Goal: Find specific page/section: Find specific page/section

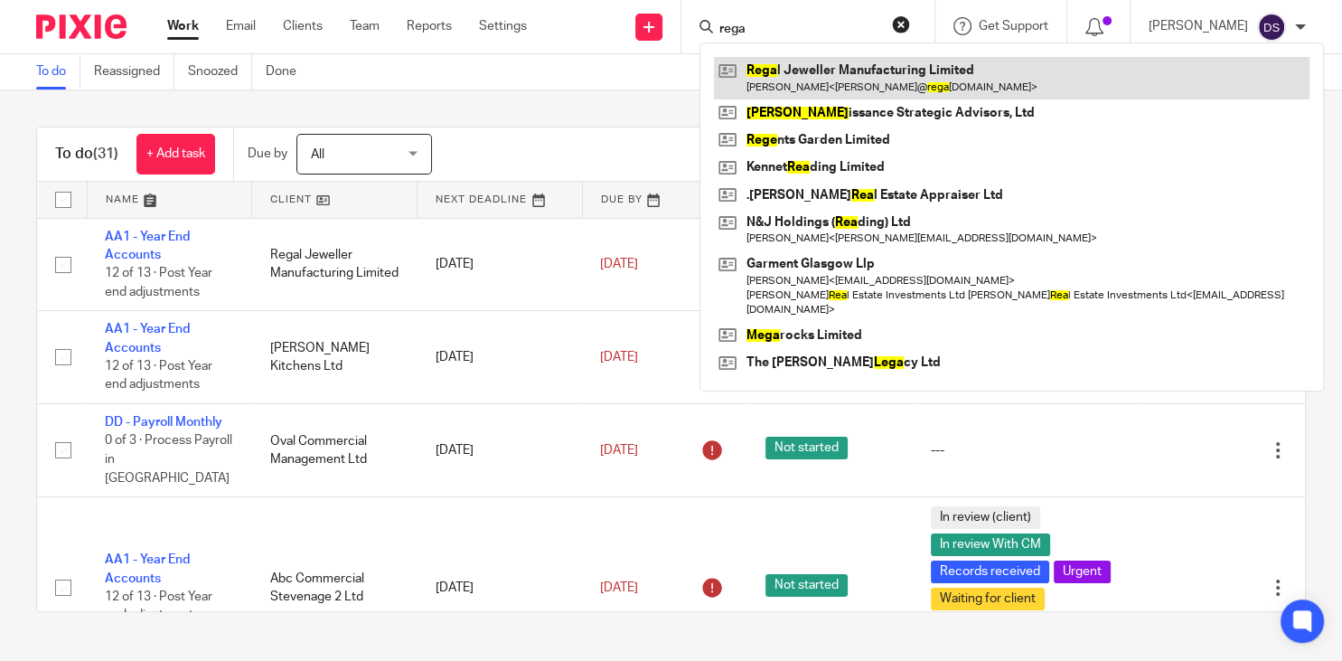
type input "rega"
click at [832, 80] on link at bounding box center [1011, 78] width 595 height 42
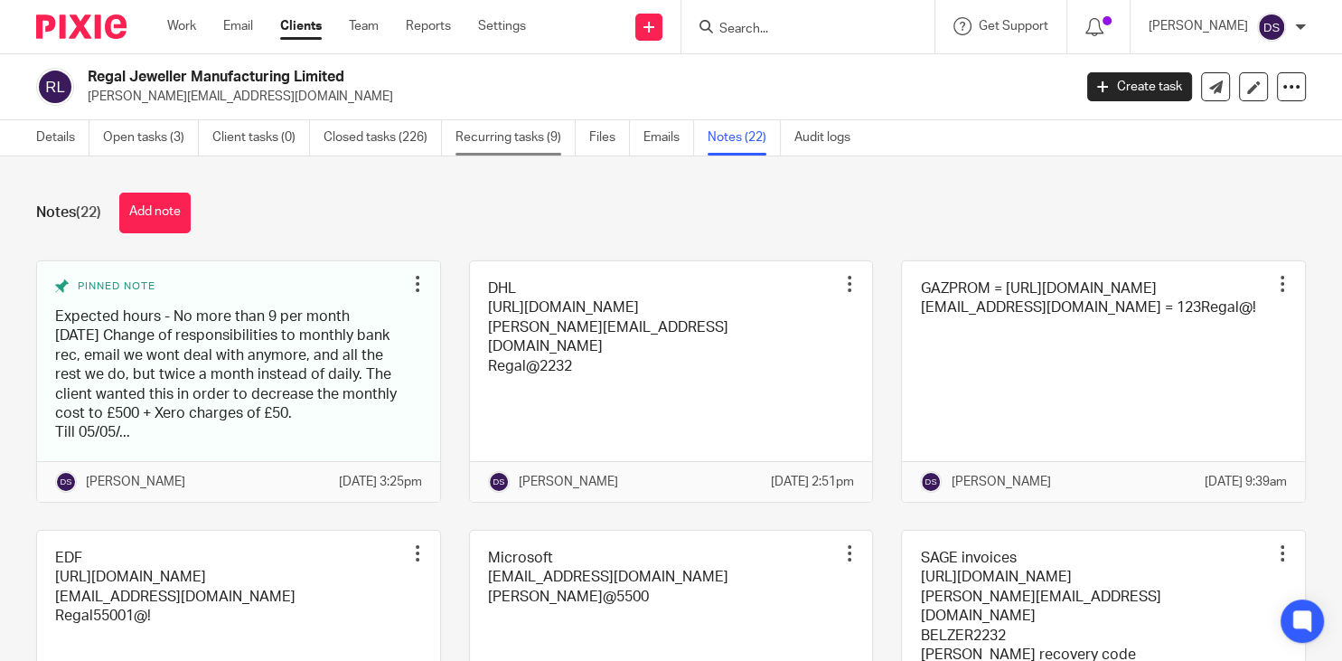
click at [489, 141] on link "Recurring tasks (9)" at bounding box center [515, 137] width 120 height 35
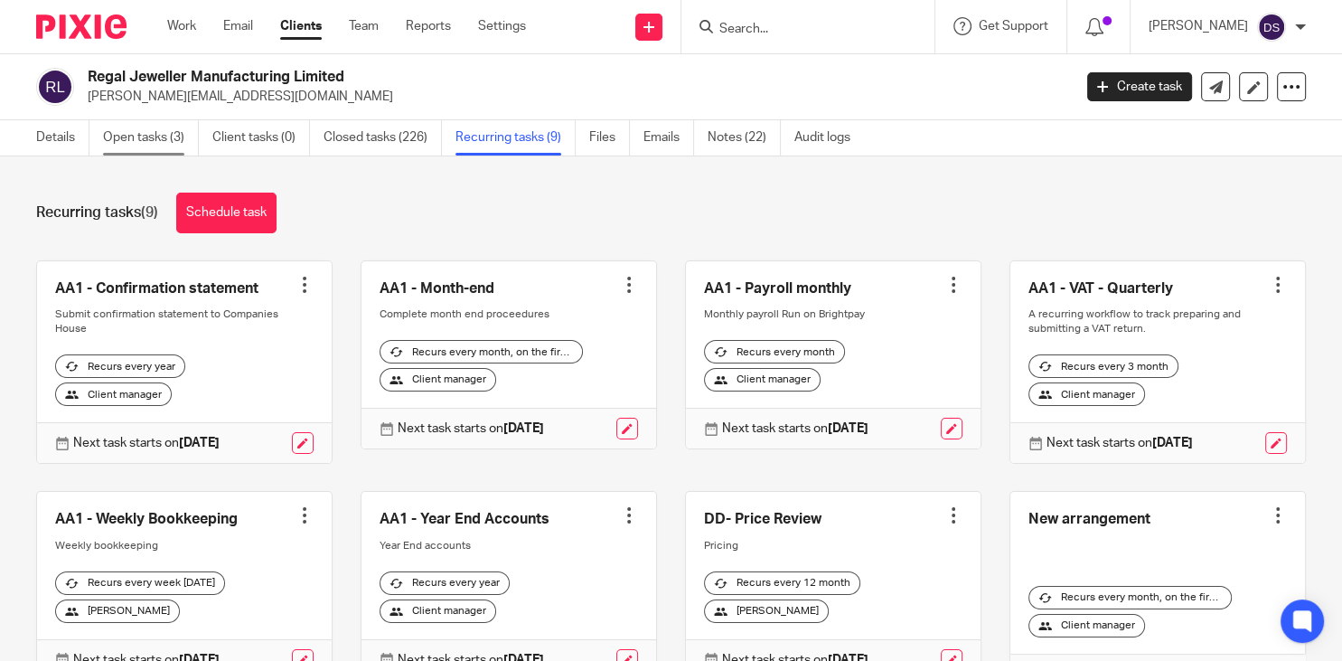
click at [157, 140] on link "Open tasks (3)" at bounding box center [151, 137] width 96 height 35
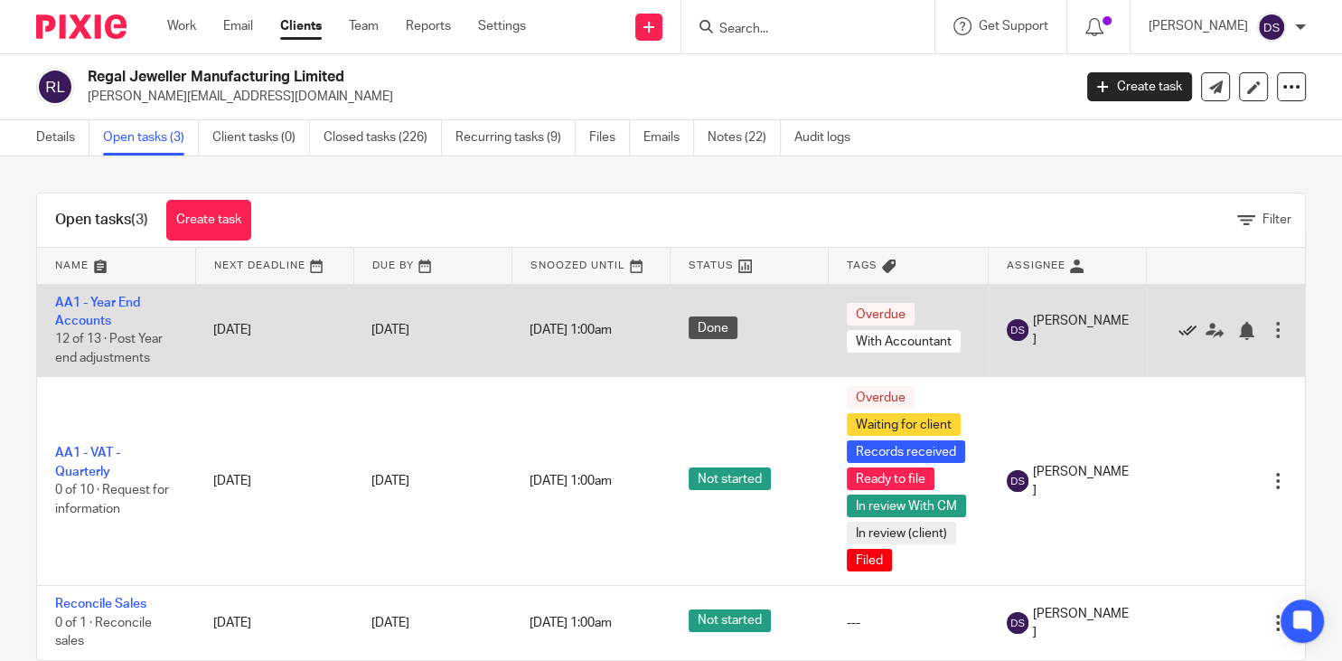
click at [1180, 331] on icon at bounding box center [1187, 331] width 18 height 18
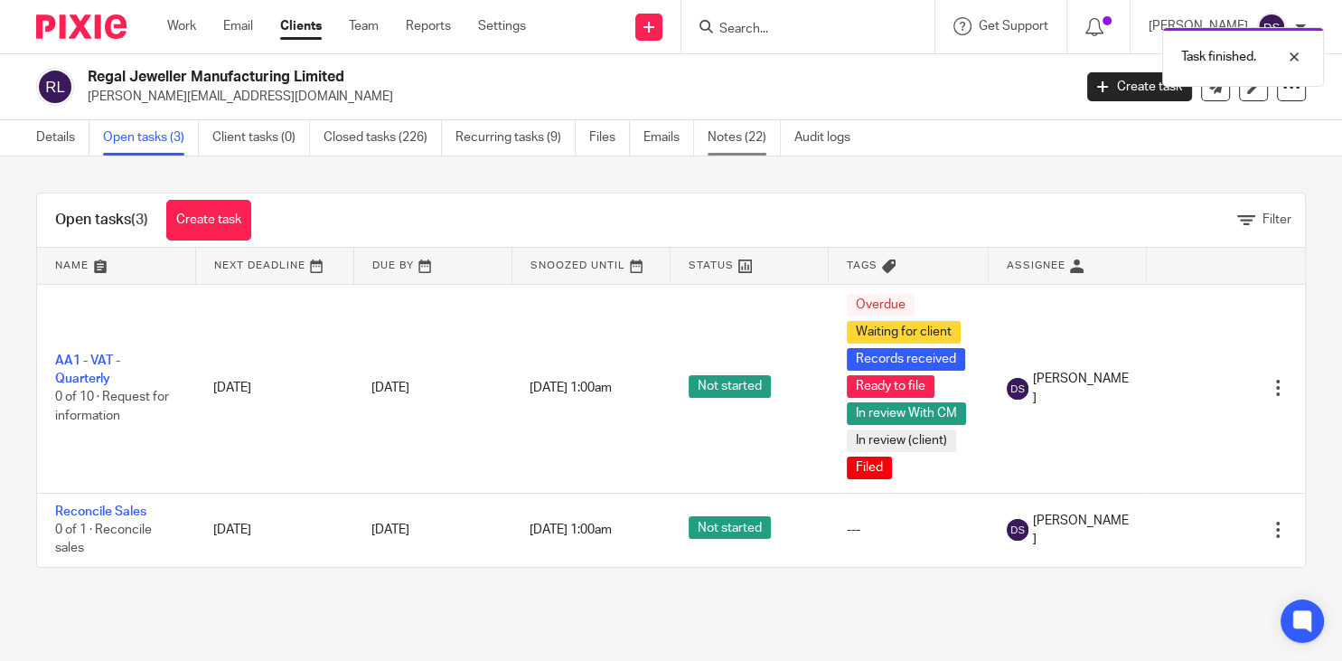
click at [744, 136] on link "Notes (22)" at bounding box center [744, 137] width 73 height 35
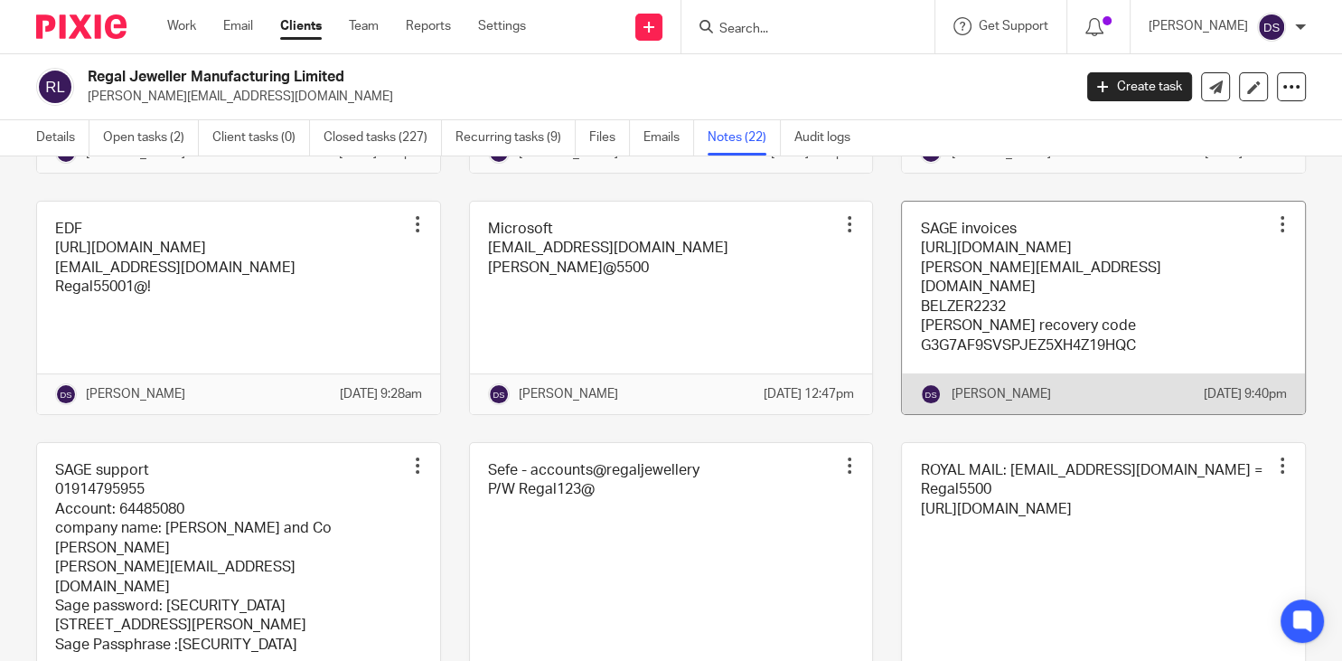
scroll to position [347, 0]
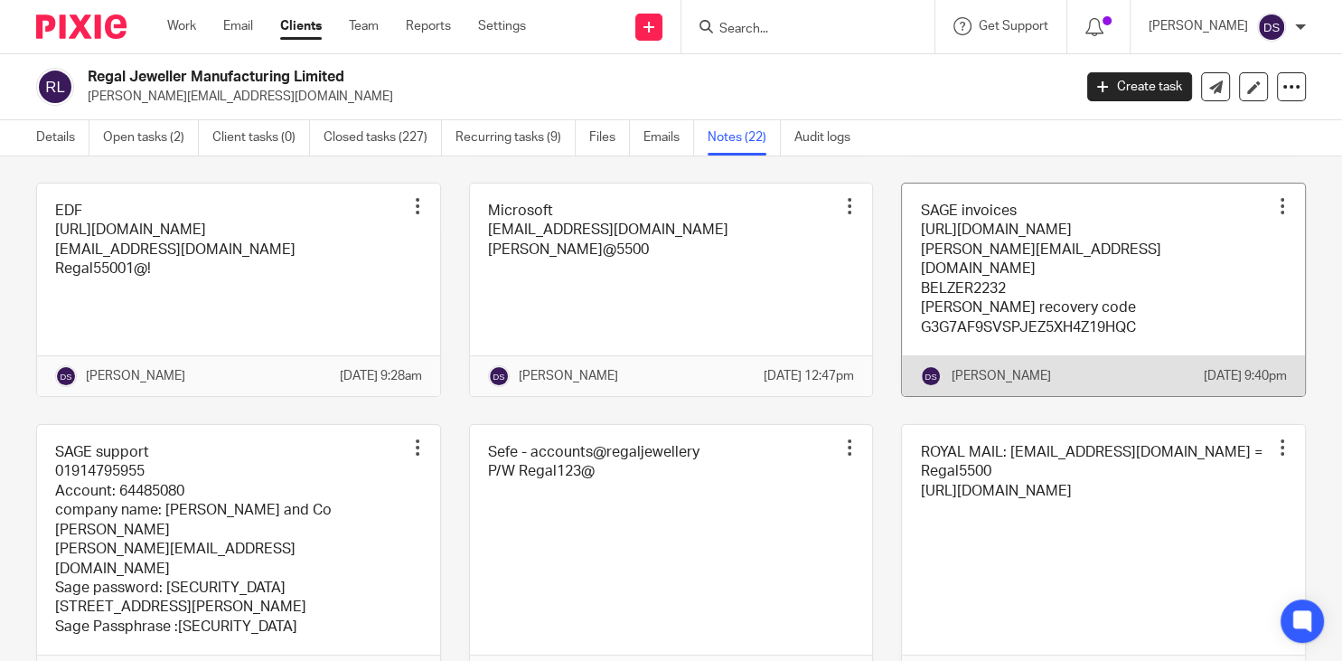
click at [1000, 295] on link at bounding box center [1103, 289] width 403 height 212
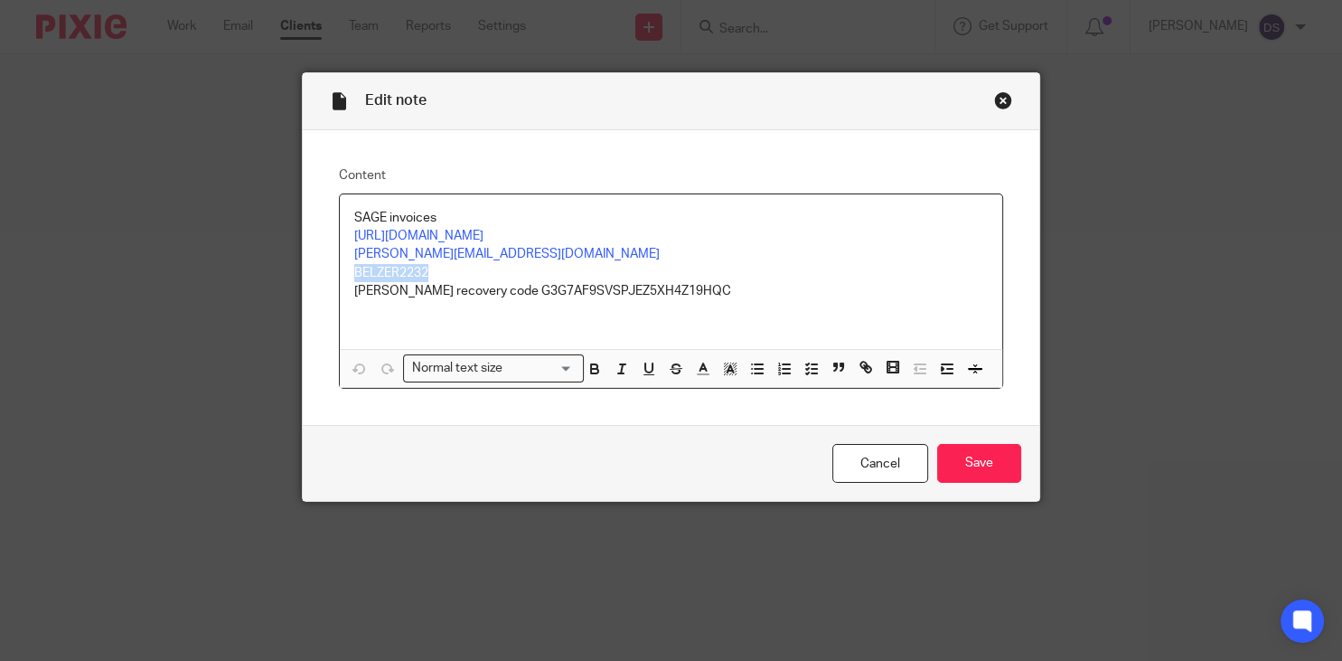
drag, startPoint x: 443, startPoint y: 269, endPoint x: 323, endPoint y: 268, distance: 119.3
click at [323, 268] on div "Content SAGE invoices https://my.sage.co.uk/dashboard.aspx abraham@regaljewelle…" at bounding box center [671, 277] width 736 height 295
click at [629, 264] on p "Belzer5500" at bounding box center [670, 273] width 633 height 18
drag, startPoint x: 616, startPoint y: 241, endPoint x: 340, endPoint y: 243, distance: 276.5
click at [340, 243] on div "SAGE invoices https://my.sage.co.uk/dashboard.aspx abraham@regaljewellery.co.uk…" at bounding box center [671, 271] width 662 height 155
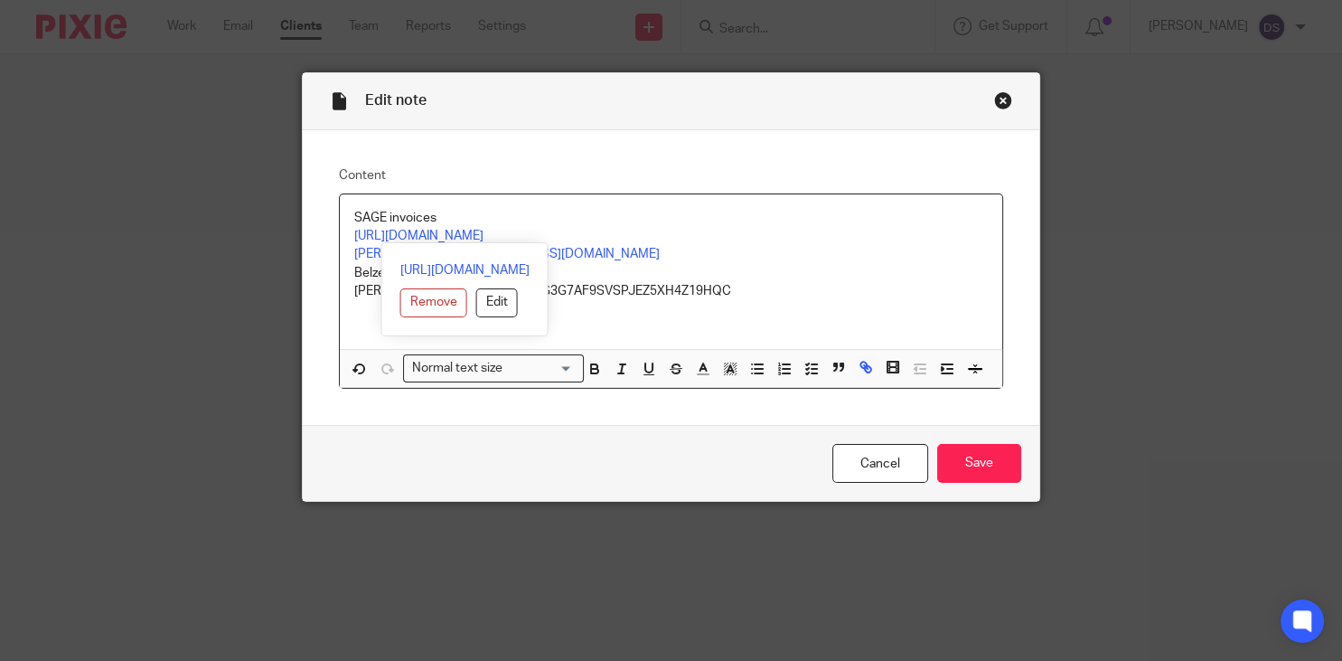
copy link "https://my.sage.co.uk/dashboard.aspx"
drag, startPoint x: 540, startPoint y: 254, endPoint x: 368, endPoint y: 253, distance: 172.6
click at [381, 253] on div "https://my.sage.co.uk/dashboard.aspx Remove Edit" at bounding box center [464, 289] width 167 height 94
click at [857, 251] on p "[PERSON_NAME][EMAIL_ADDRESS][DOMAIN_NAME]" at bounding box center [670, 254] width 633 height 18
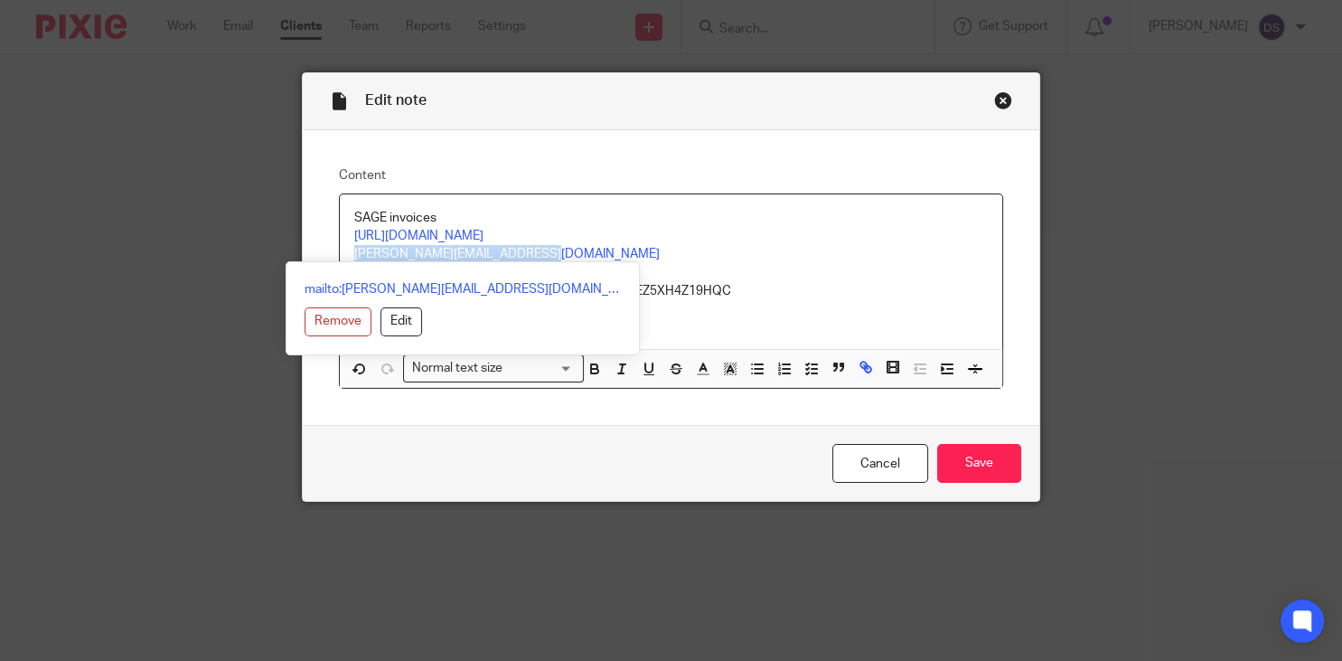
drag, startPoint x: 537, startPoint y: 251, endPoint x: 269, endPoint y: 261, distance: 267.7
click at [312, 251] on div "Content SAGE invoices https://my.sage.co.uk/dashboard.aspx abraham@regaljewelle…" at bounding box center [671, 277] width 736 height 295
copy link "[PERSON_NAME][EMAIL_ADDRESS][DOMAIN_NAME]"
drag, startPoint x: 397, startPoint y: 275, endPoint x: 313, endPoint y: 272, distance: 84.1
click at [313, 272] on div "Content SAGE invoices https://my.sage.co.uk/dashboard.aspx abraham@regaljewelle…" at bounding box center [671, 277] width 736 height 295
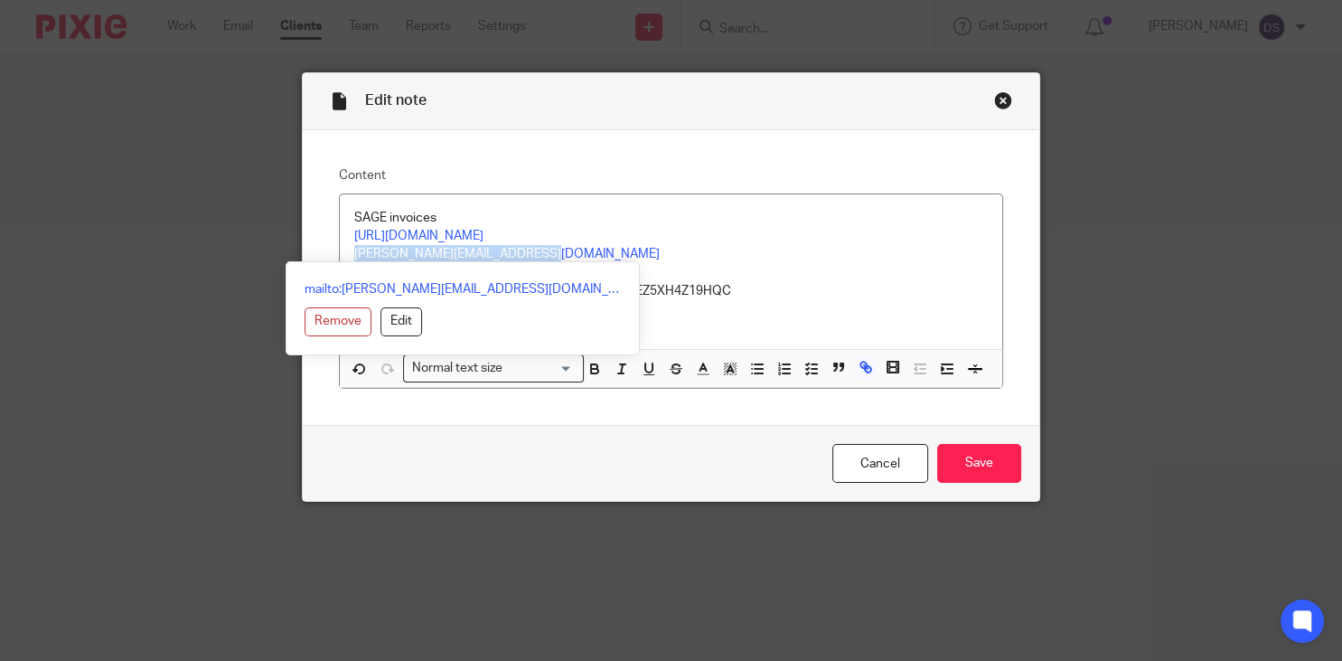
drag, startPoint x: 836, startPoint y: 270, endPoint x: 521, endPoint y: 267, distance: 314.5
click at [833, 269] on p "Belzer5500" at bounding box center [670, 273] width 633 height 18
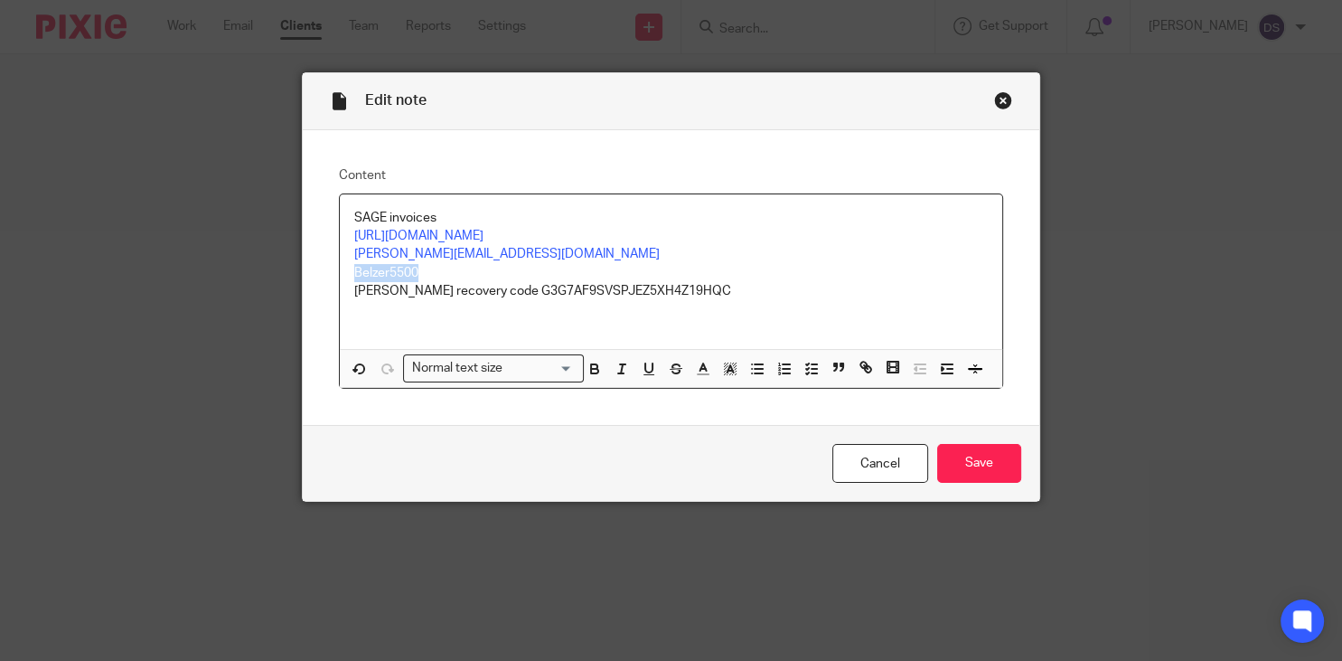
drag, startPoint x: 443, startPoint y: 273, endPoint x: 332, endPoint y: 284, distance: 111.7
click at [339, 274] on div "SAGE invoices https://my.sage.co.uk/dashboard.aspx abraham@regaljewellery.co.uk…" at bounding box center [671, 291] width 664 height 196
copy p "Belzer5500"
drag, startPoint x: 700, startPoint y: 291, endPoint x: 493, endPoint y: 286, distance: 207.0
click at [493, 286] on p "Abraham recovery code G3G7AF9SVSPJEZ5XH4Z19HQC" at bounding box center [670, 291] width 633 height 18
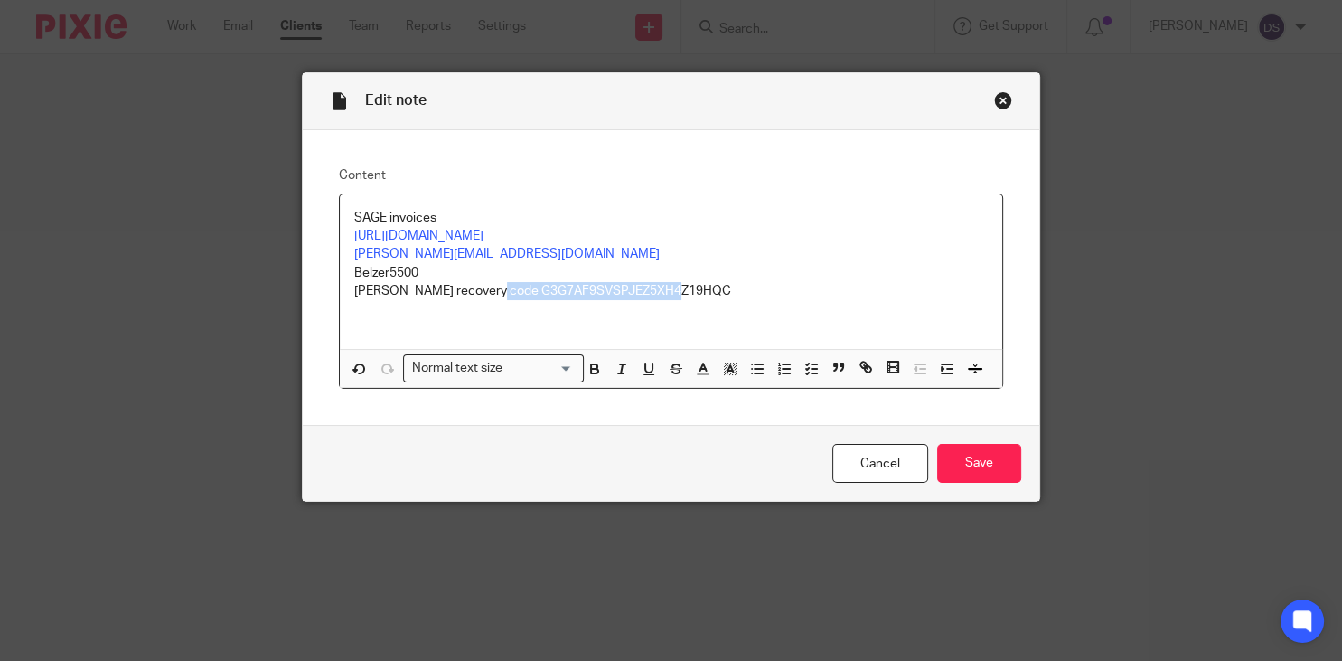
copy p "G3G7AF9SVSPJEZ5XH4Z19HQC"
click at [1001, 95] on div "Close this dialog window" at bounding box center [1003, 100] width 18 height 18
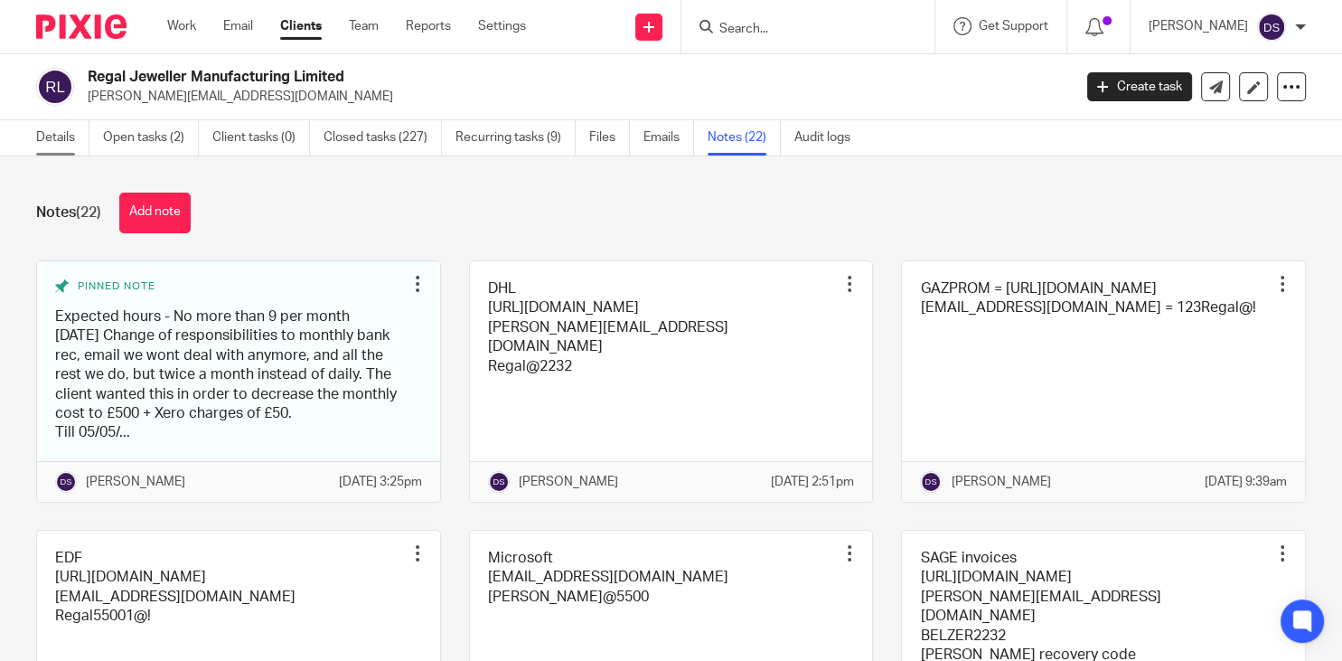
click at [51, 137] on link "Details" at bounding box center [62, 137] width 53 height 35
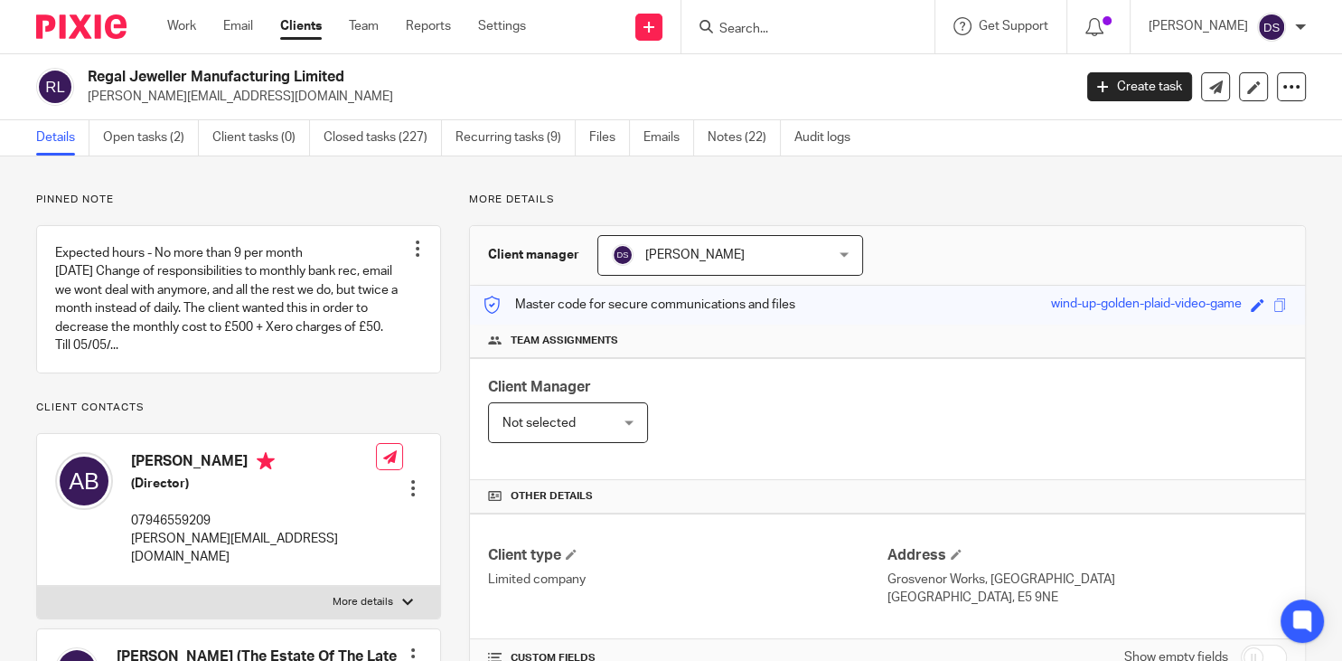
click at [764, 428] on div "Client Manager Not selected Not selected Not selected [PERSON_NAME] [PERSON_NAM…" at bounding box center [887, 419] width 835 height 122
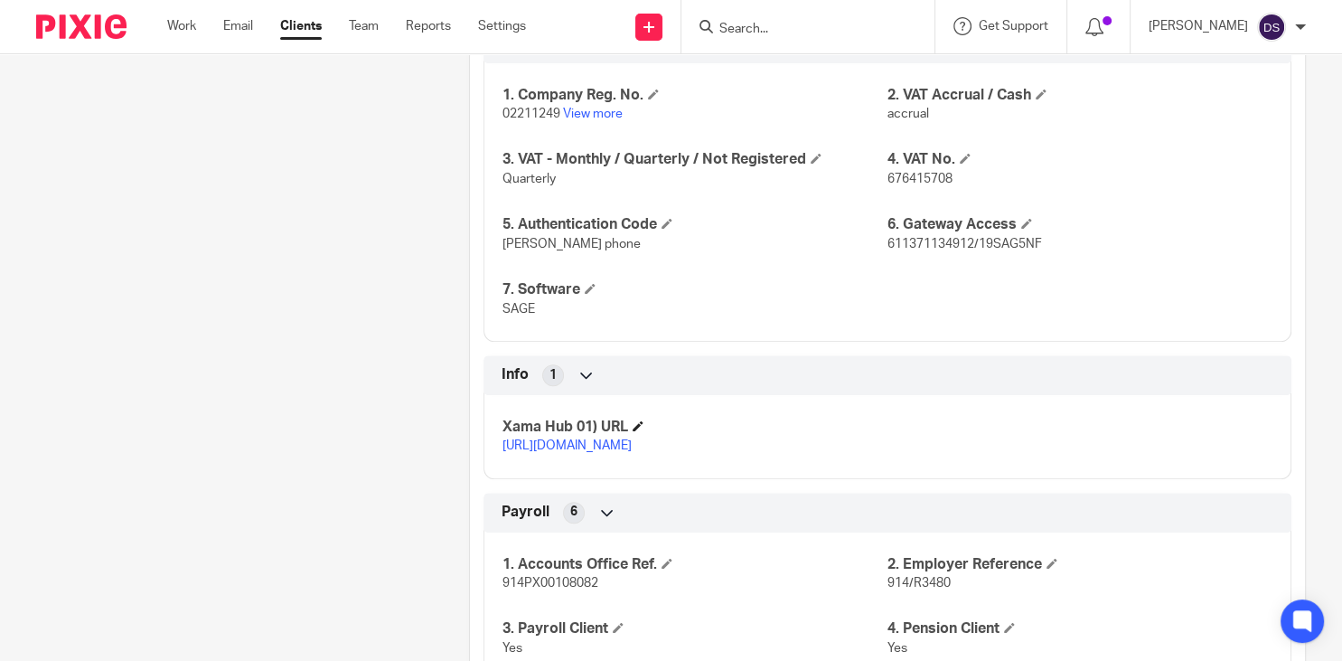
scroll to position [1561, 0]
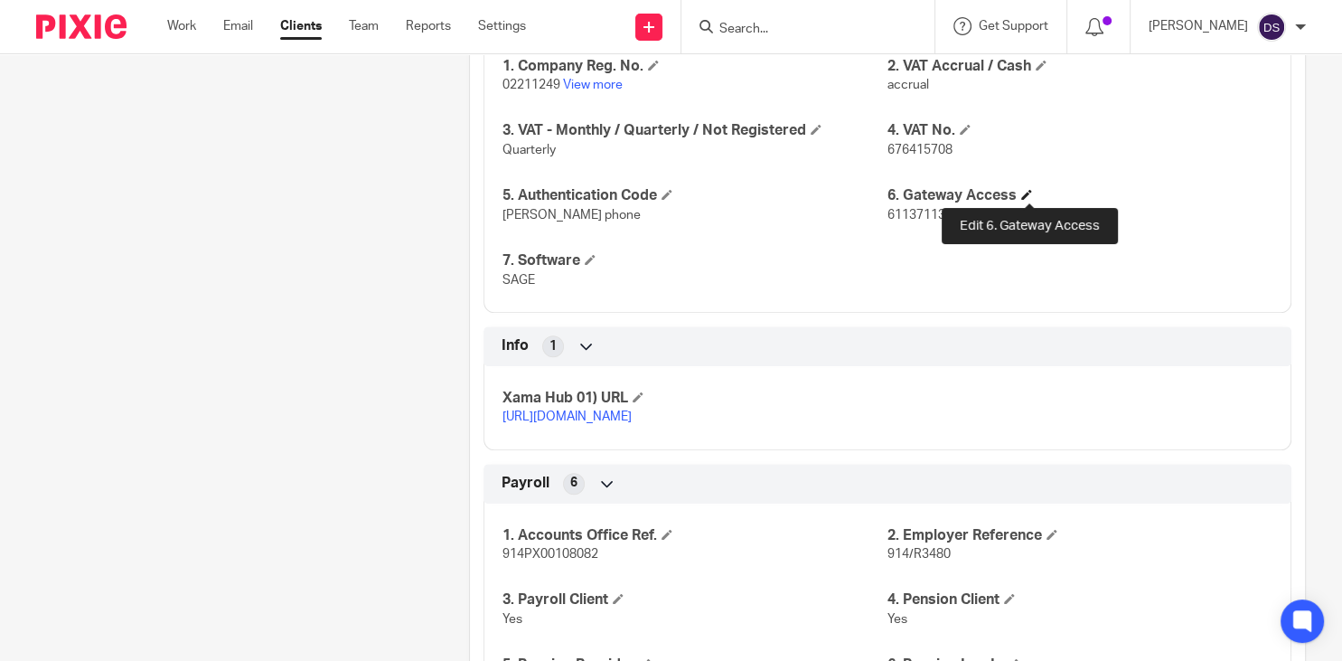
click at [1028, 198] on span at bounding box center [1026, 194] width 11 height 11
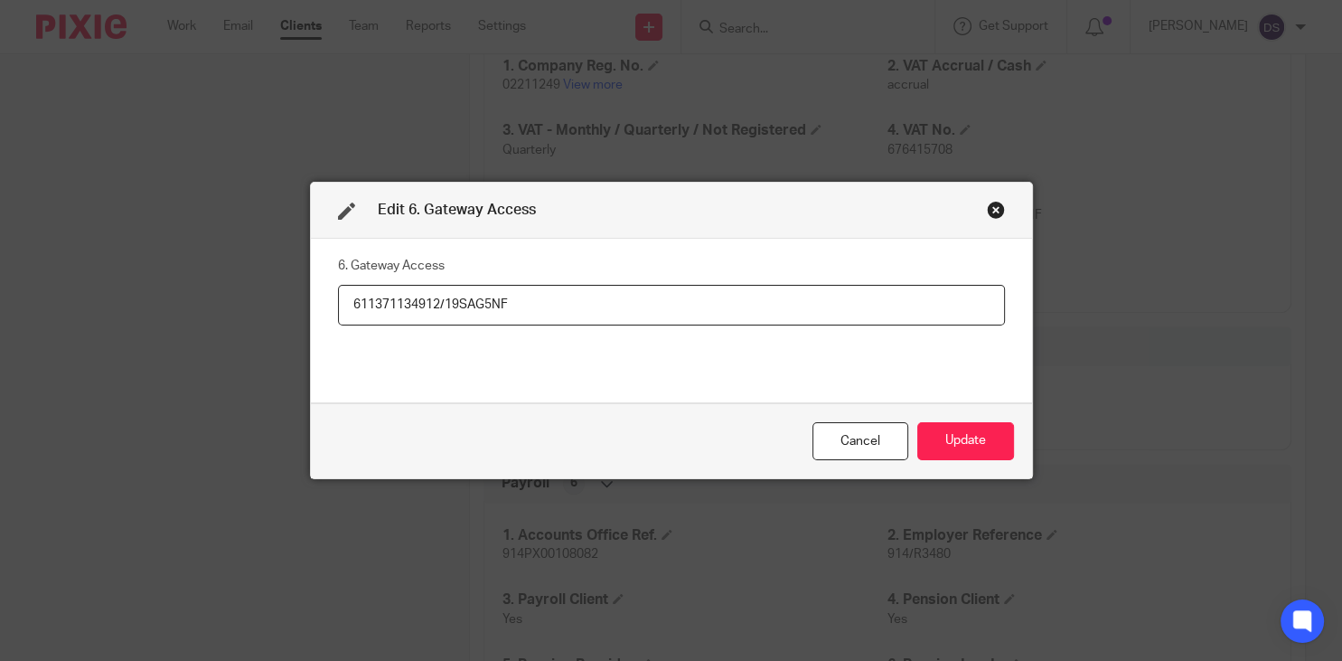
drag, startPoint x: 441, startPoint y: 305, endPoint x: 164, endPoint y: 305, distance: 276.5
click at [338, 302] on input "611371134912/19SAG5NF" at bounding box center [671, 305] width 667 height 41
drag, startPoint x: 532, startPoint y: 305, endPoint x: 445, endPoint y: 306, distance: 86.8
click at [445, 306] on input "611371134912/19SAG5NF" at bounding box center [671, 305] width 667 height 41
click at [1002, 207] on div "Close this dialog window" at bounding box center [996, 210] width 18 height 18
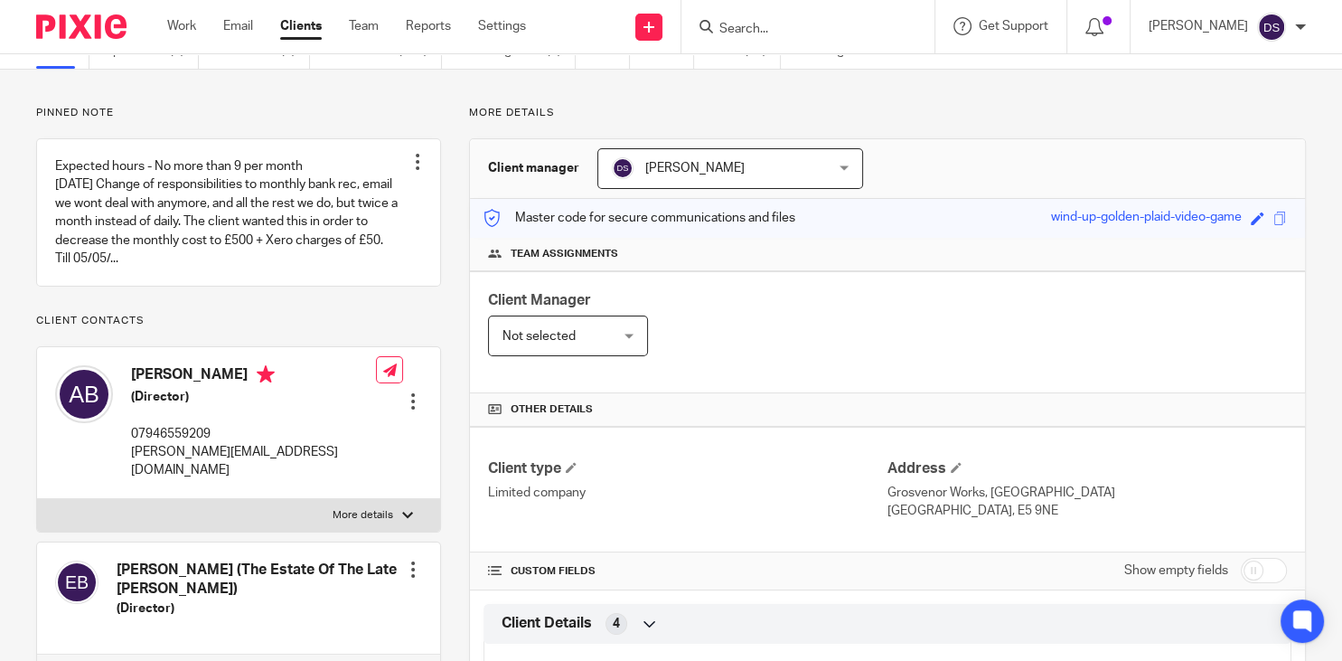
scroll to position [0, 0]
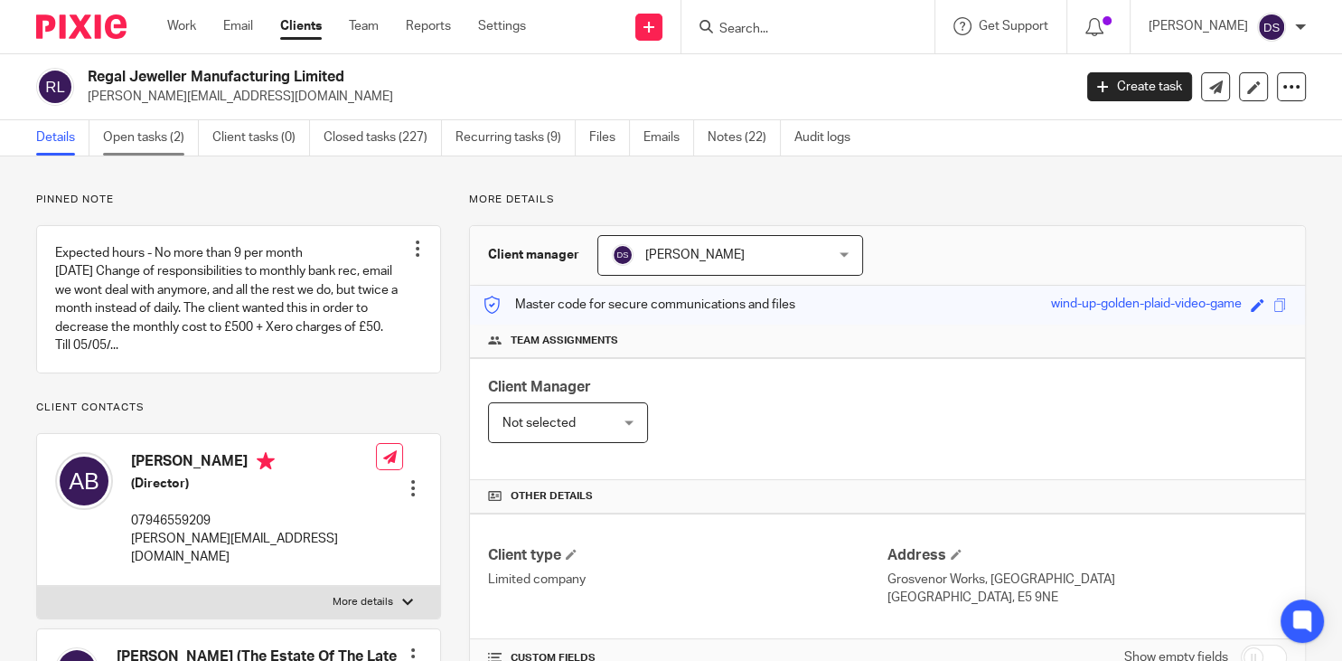
click at [144, 143] on link "Open tasks (2)" at bounding box center [151, 137] width 96 height 35
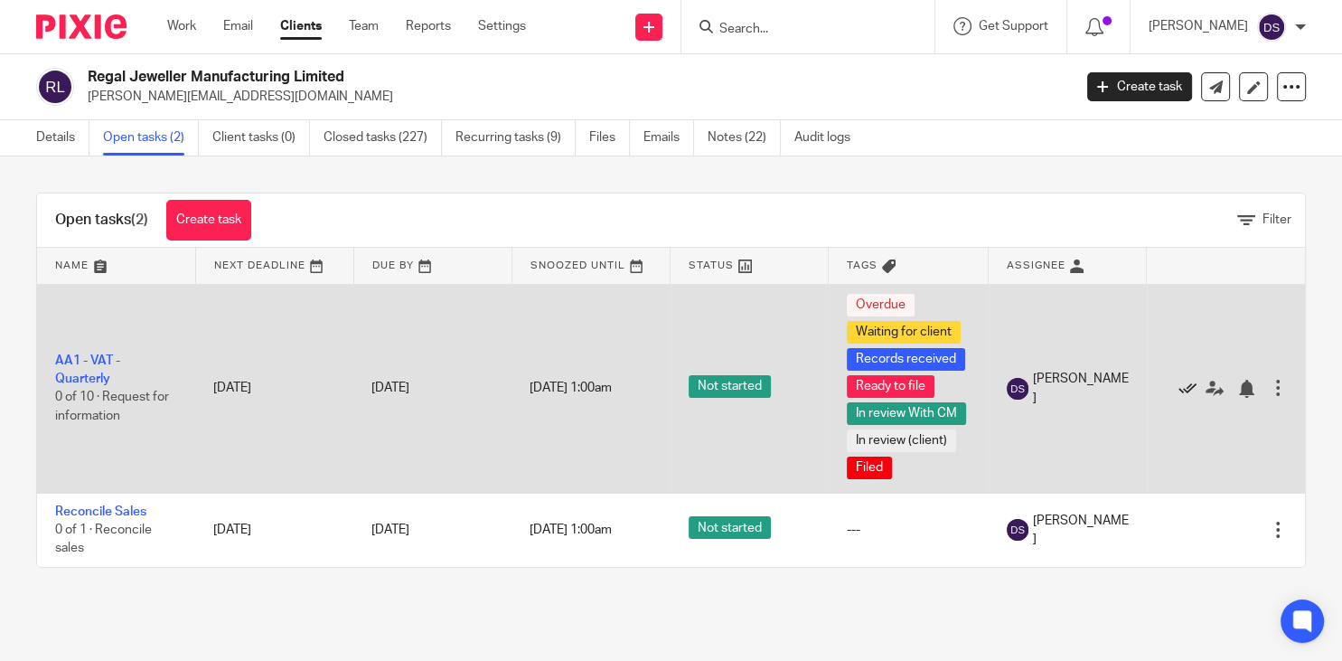
click at [1191, 387] on icon at bounding box center [1187, 389] width 18 height 18
